Goal: Information Seeking & Learning: Find specific fact

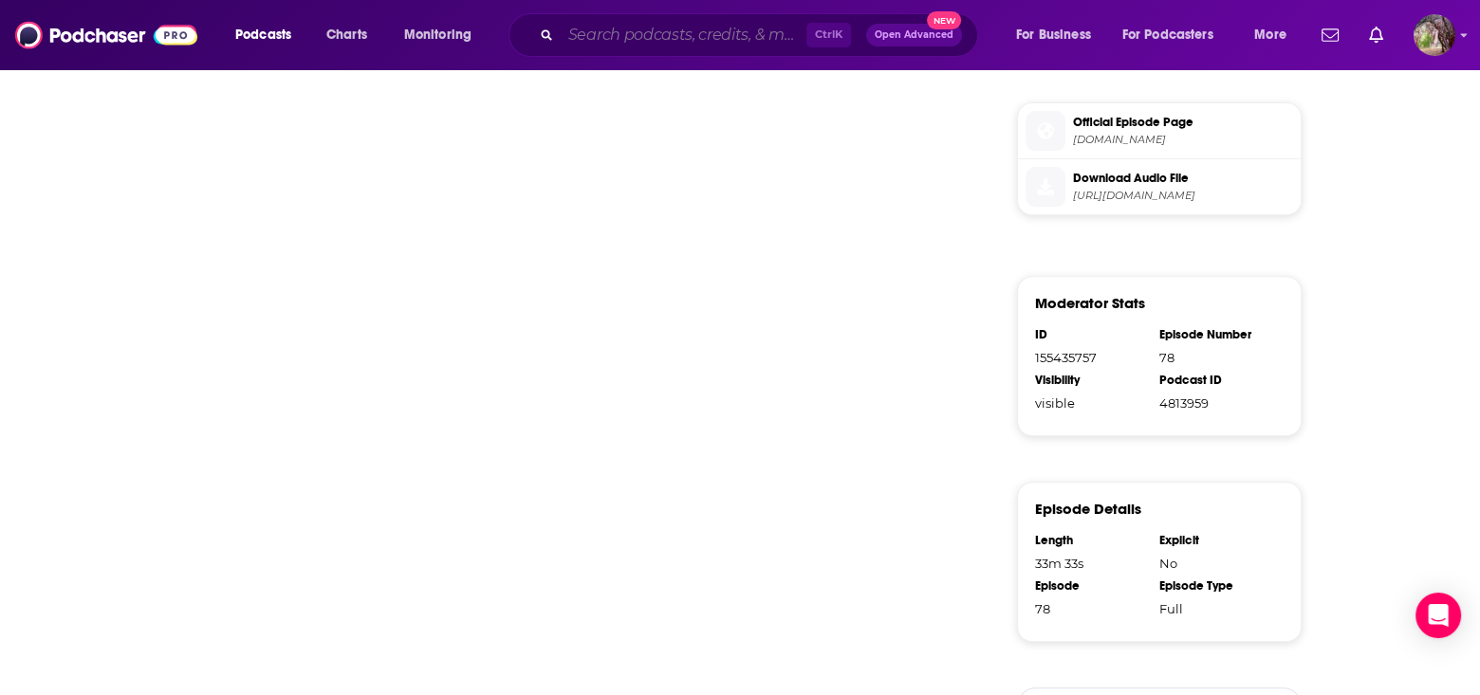
click at [601, 31] on input "Search podcasts, credits, & more..." at bounding box center [684, 35] width 246 height 30
click at [659, 36] on input "Search podcasts, credits, & more..." at bounding box center [684, 35] width 246 height 30
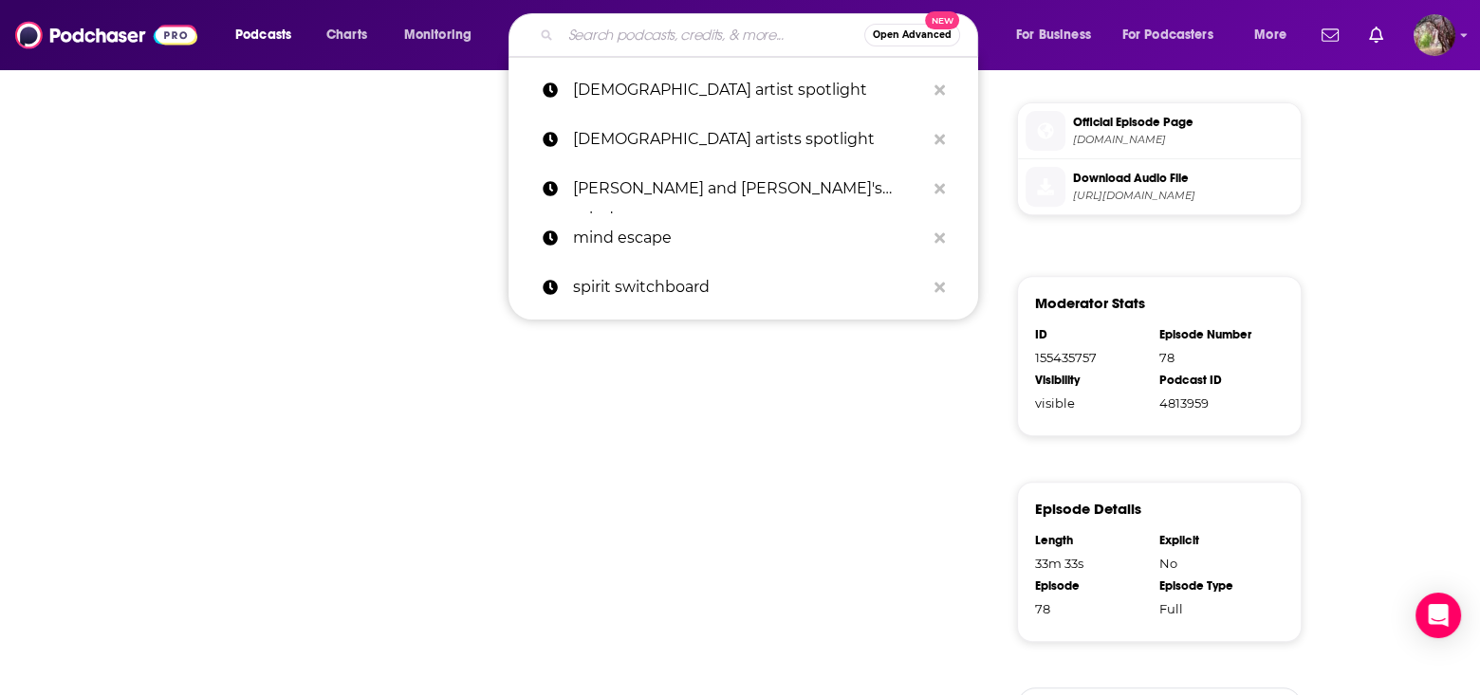
paste input "Things Visible and Invisible"
type input "Things Visible and Invisible"
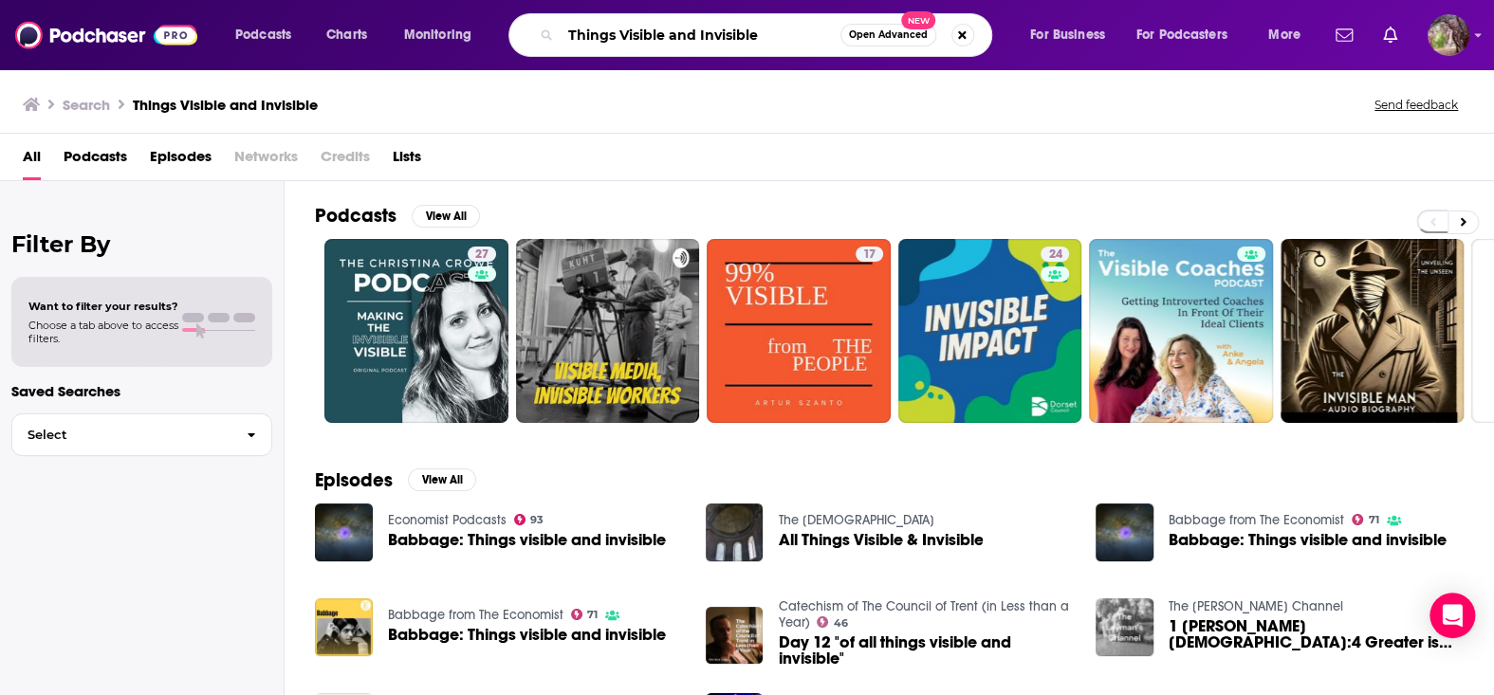
drag, startPoint x: 724, startPoint y: 45, endPoint x: 551, endPoint y: 45, distance: 172.6
click at [551, 45] on div "Things Visible and Invisible Open Advanced New" at bounding box center [750, 35] width 484 height 44
paste input "& Invisible"
type input "Things Visible & Invisible"
